Goal: Navigation & Orientation: Understand site structure

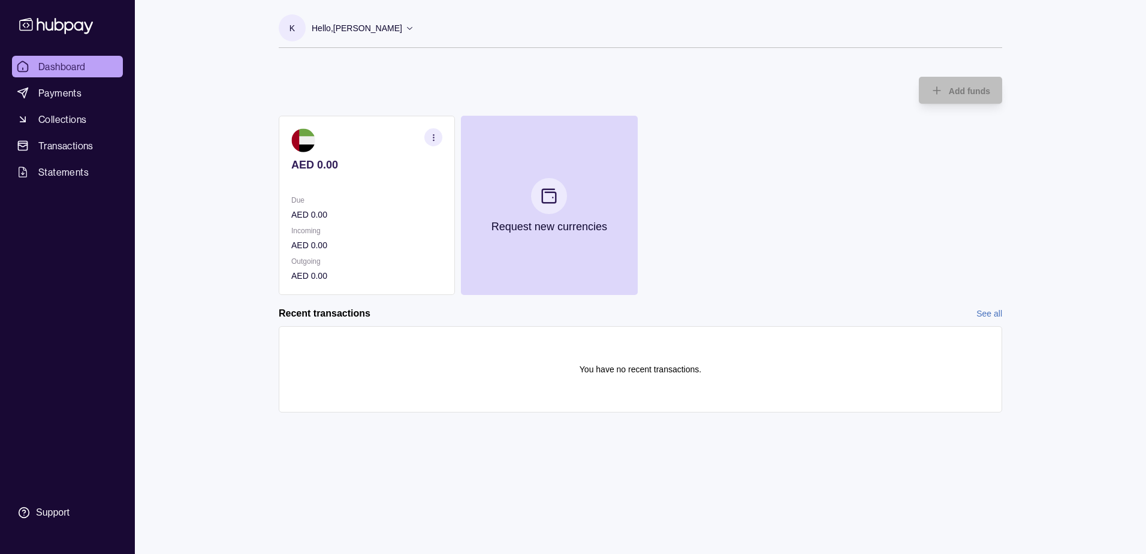
click at [795, 165] on div "AED 0.00 Due AED 0.00 Incoming AED 0.00 Outgoing AED 0.00 Request new currencies" at bounding box center [641, 205] width 724 height 179
click at [70, 88] on span "Payments" at bounding box center [59, 93] width 43 height 14
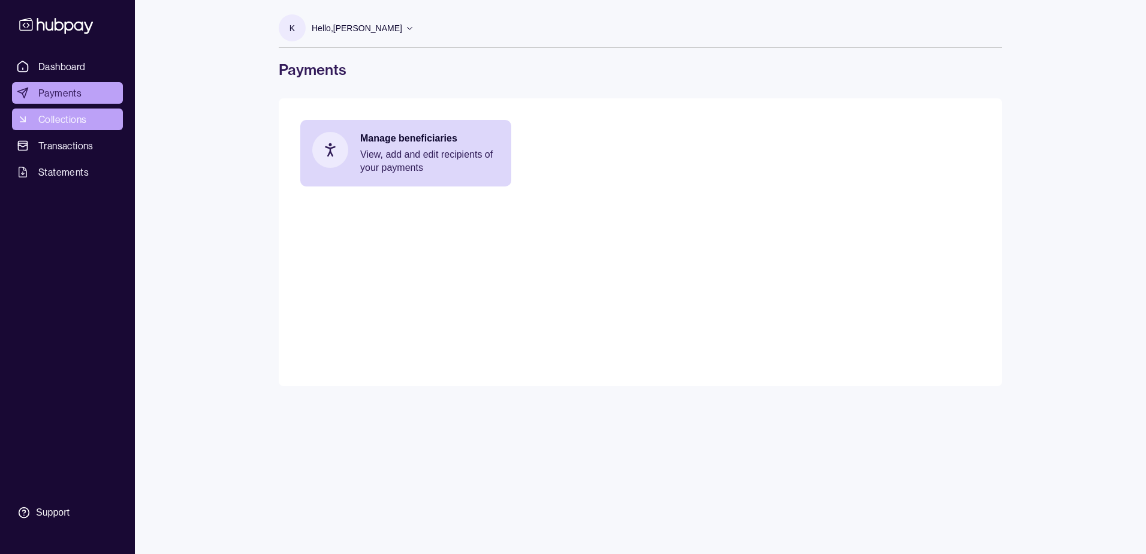
click at [68, 120] on span "Collections" at bounding box center [62, 119] width 48 height 14
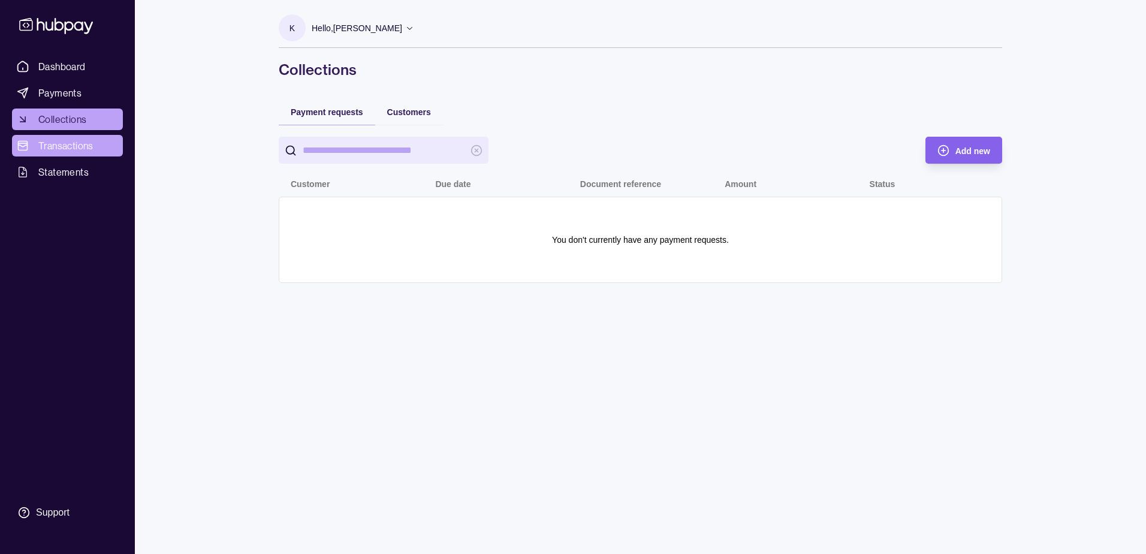
click at [62, 143] on span "Transactions" at bounding box center [65, 145] width 55 height 14
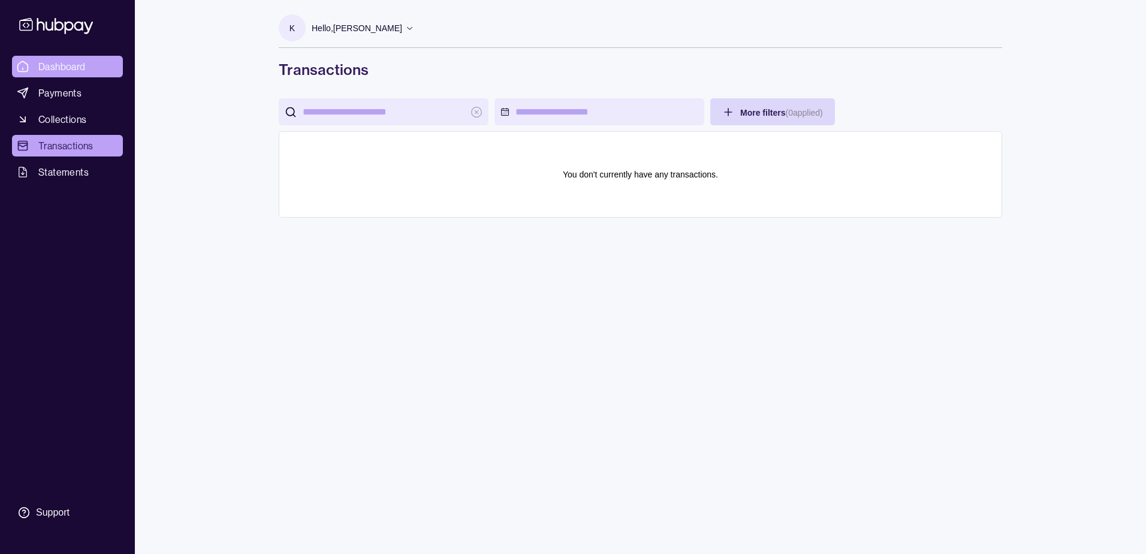
click at [65, 62] on span "Dashboard" at bounding box center [61, 66] width 47 height 14
